Goal: Book appointment/travel/reservation

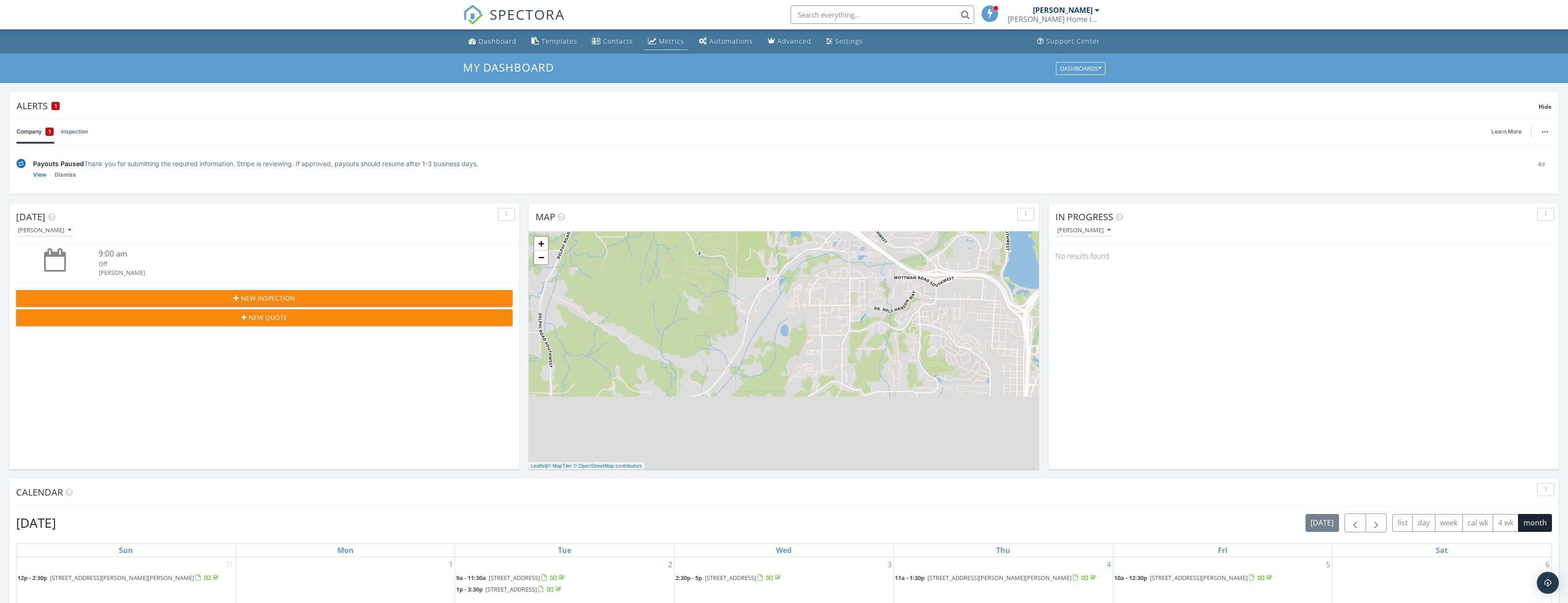
click at [677, 45] on link "Metrics" at bounding box center [665, 42] width 43 height 17
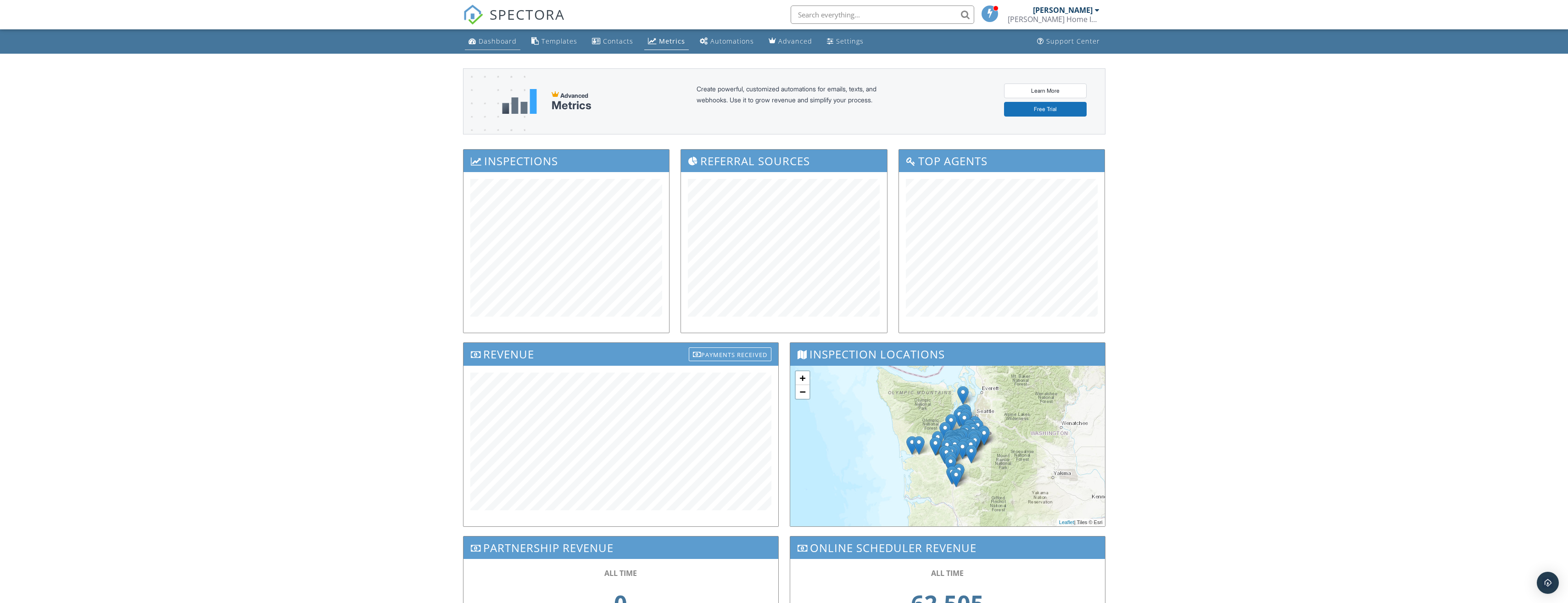
click at [490, 40] on div "Dashboard" at bounding box center [497, 41] width 38 height 9
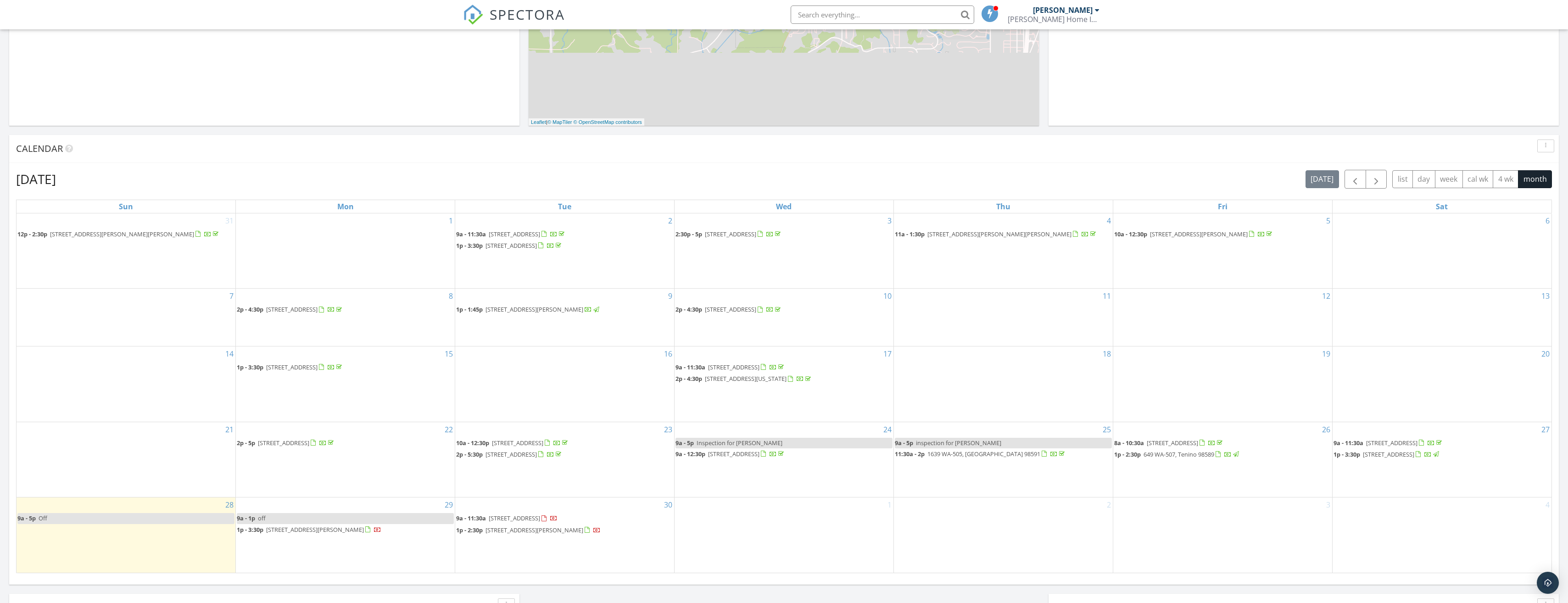
scroll to position [435, 0]
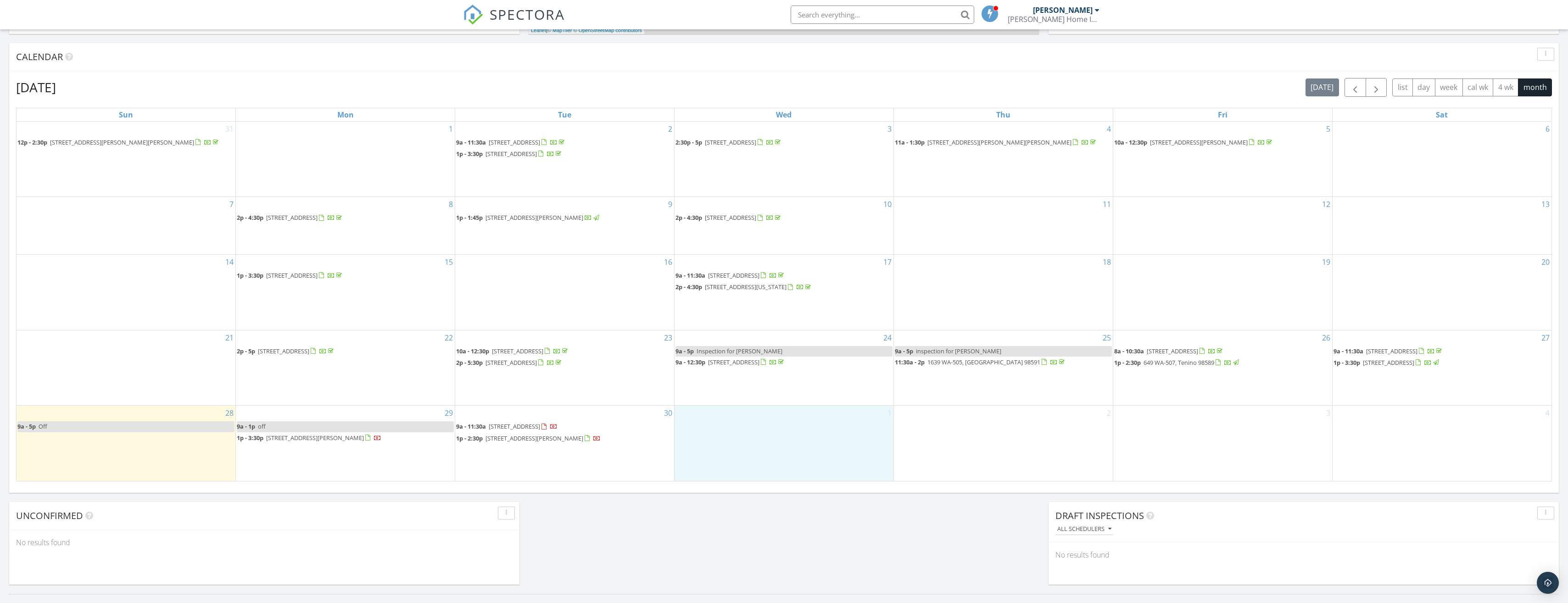
click at [780, 437] on div "1" at bounding box center [784, 442] width 219 height 75
click at [785, 409] on link "Event" at bounding box center [783, 412] width 47 height 15
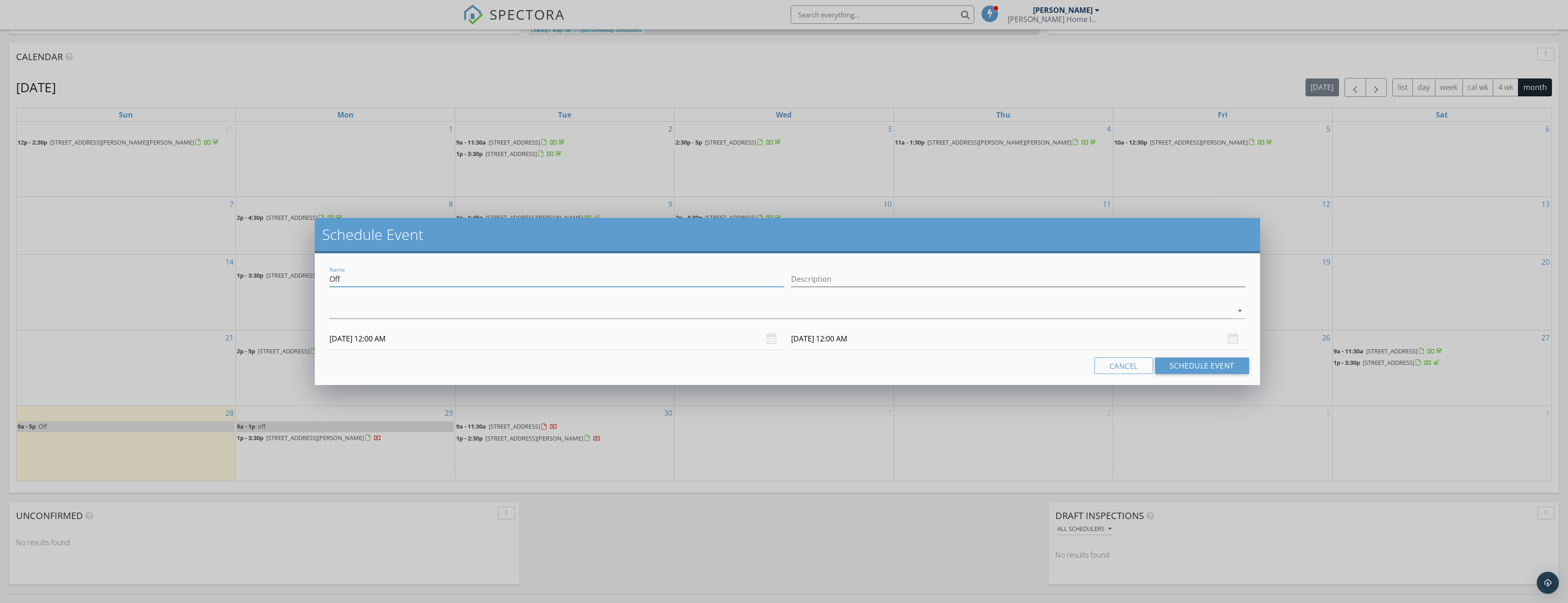
drag, startPoint x: 357, startPoint y: 283, endPoint x: 297, endPoint y: 264, distance: 62.9
click at [306, 270] on div "Schedule Event Name Off Description arrow_drop_down [DATE] 12:00 AM [DATE] 12:0…" at bounding box center [784, 302] width 1568 height 603
type input "Inspection for [PERSON_NAME]"
click at [562, 313] on div at bounding box center [780, 310] width 902 height 15
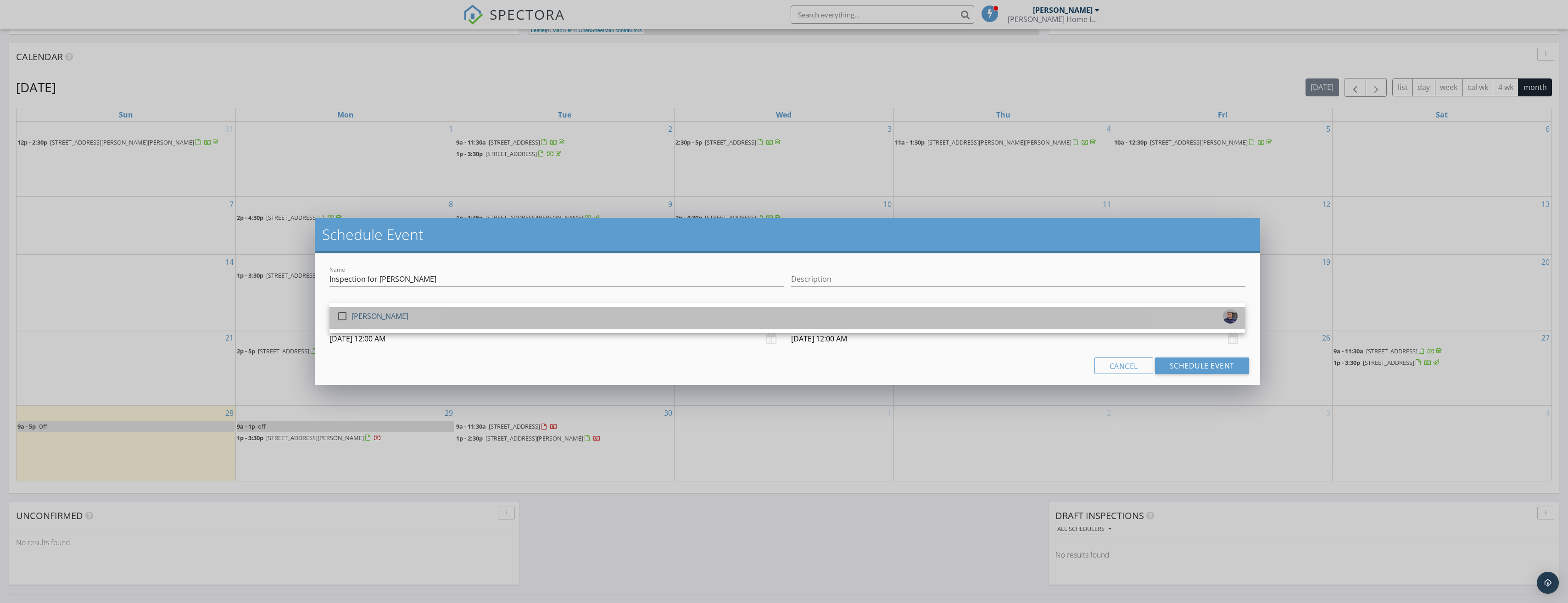
click at [563, 312] on div "check_box_outline_blank [PERSON_NAME]" at bounding box center [787, 317] width 900 height 18
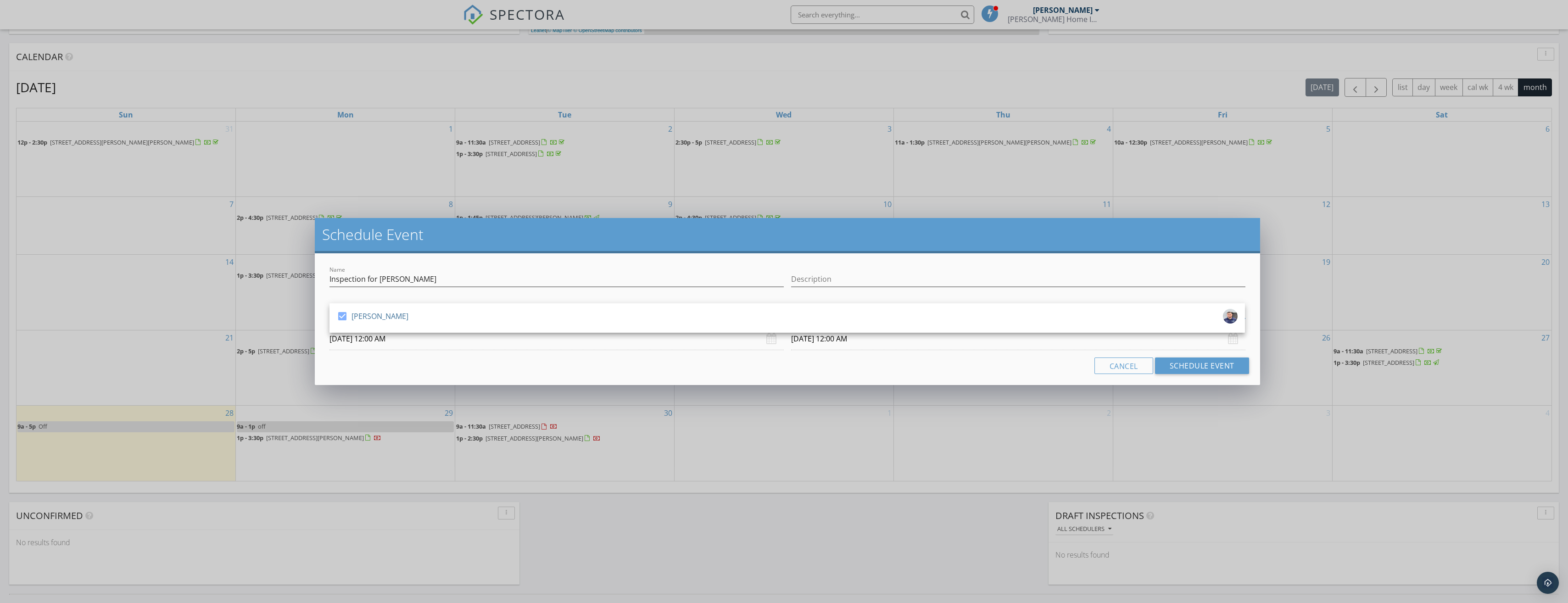
click at [505, 346] on input "[DATE] 12:00 AM" at bounding box center [556, 338] width 454 height 23
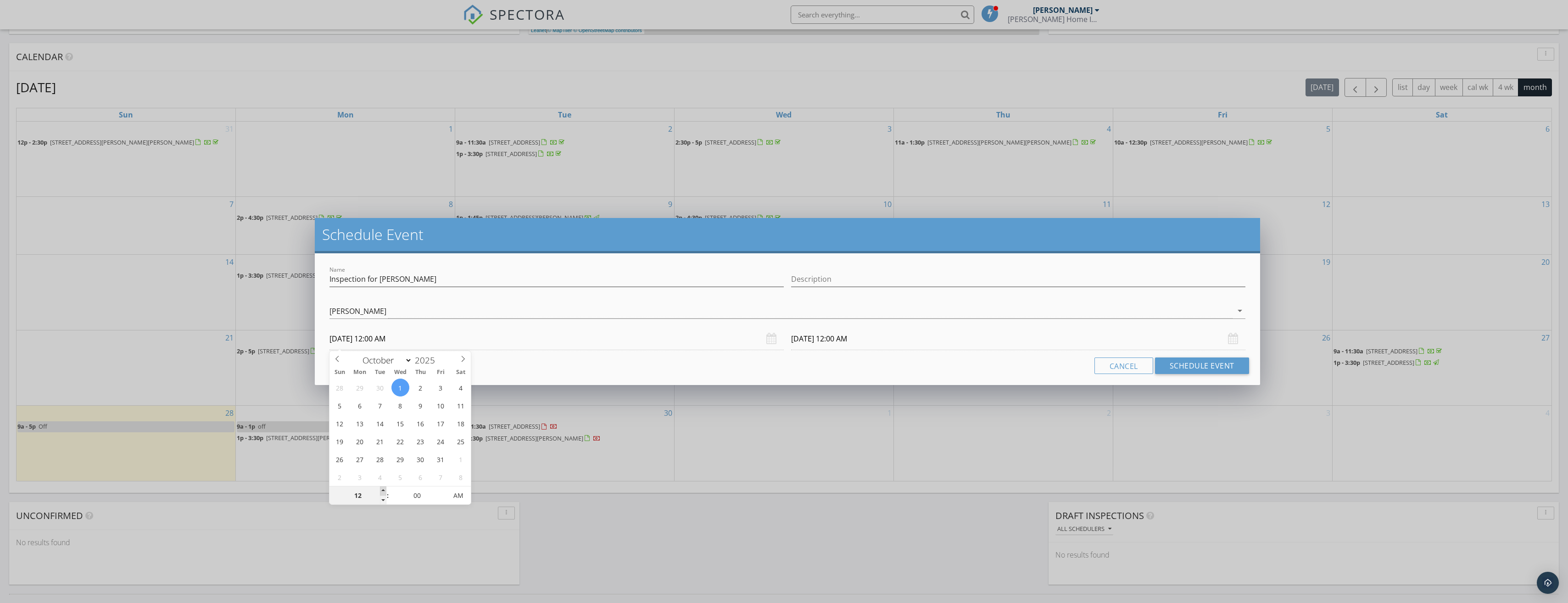
type input "01"
type input "[DATE] 1:00 AM"
click at [380, 491] on span at bounding box center [383, 491] width 6 height 9
type input "02"
type input "[DATE] 2:00 AM"
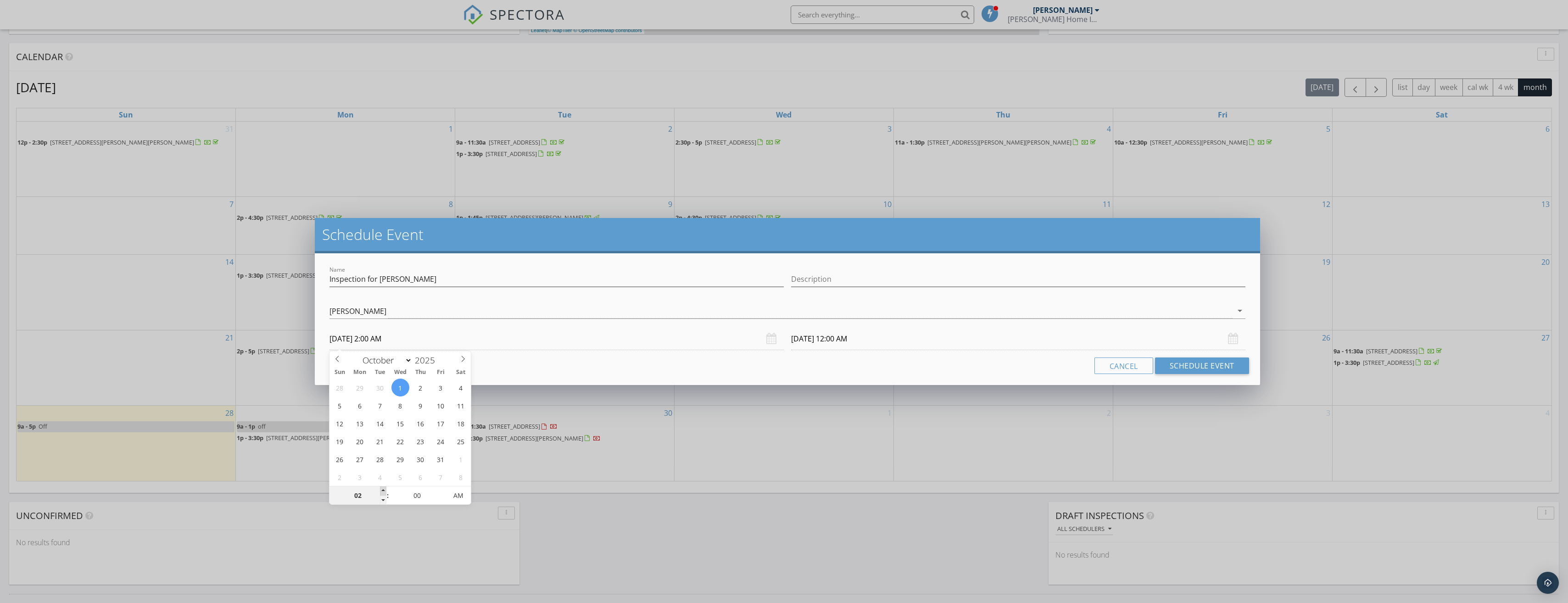
click at [381, 490] on span at bounding box center [383, 491] width 6 height 9
type input "[DATE] 2:00 AM"
type input "[DATE] 2:00 PM"
click at [456, 499] on span "AM" at bounding box center [458, 495] width 25 height 18
click at [822, 339] on input "[DATE] 2:00 PM" at bounding box center [1018, 338] width 454 height 23
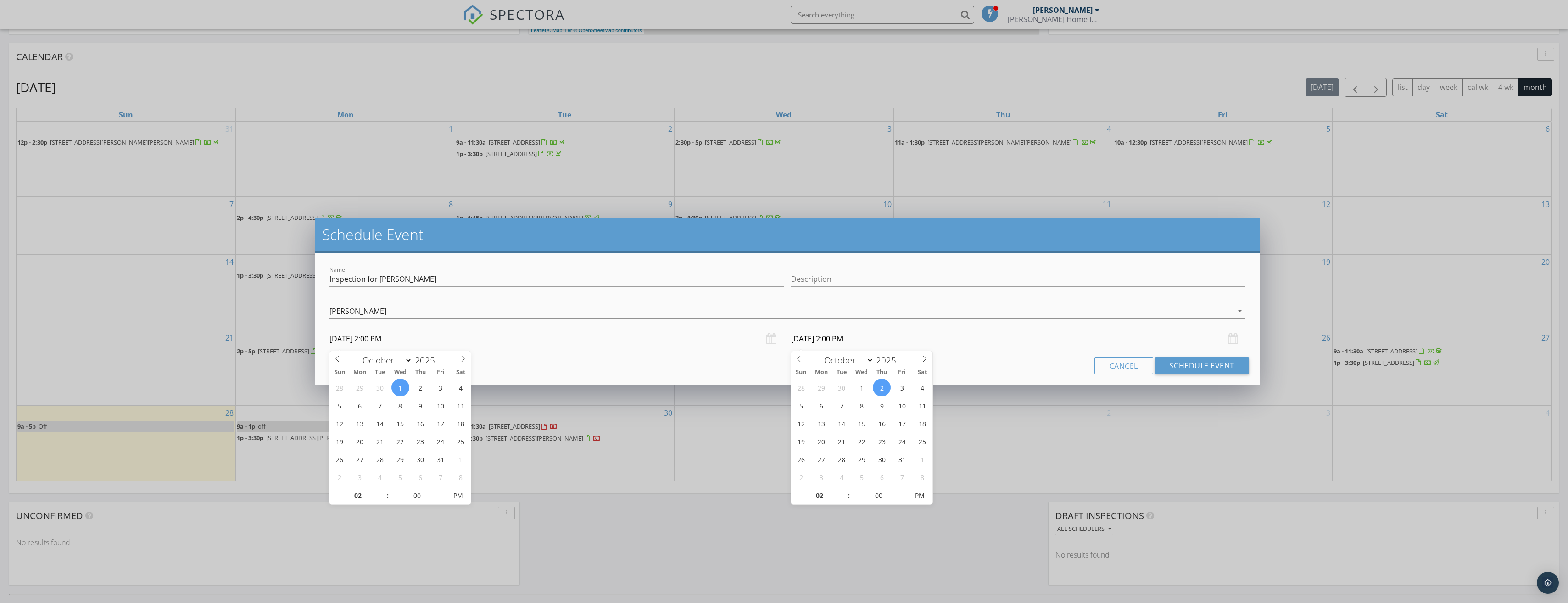
click at [831, 338] on input "[DATE] 2:00 PM" at bounding box center [1018, 338] width 454 height 23
type input "[DATE] 2:00 PM"
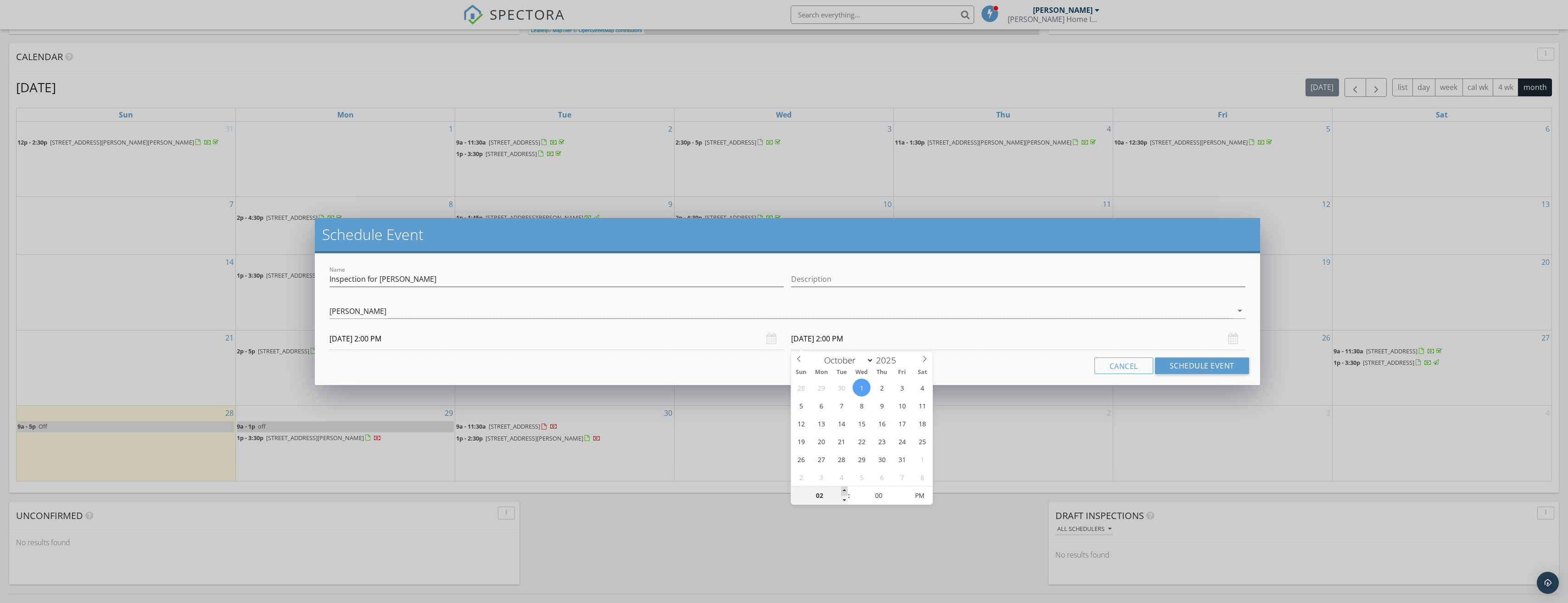
type input "03"
type input "[DATE] 3:00 PM"
click at [846, 489] on span at bounding box center [844, 491] width 6 height 9
type input "04"
type input "[DATE] 4:00 PM"
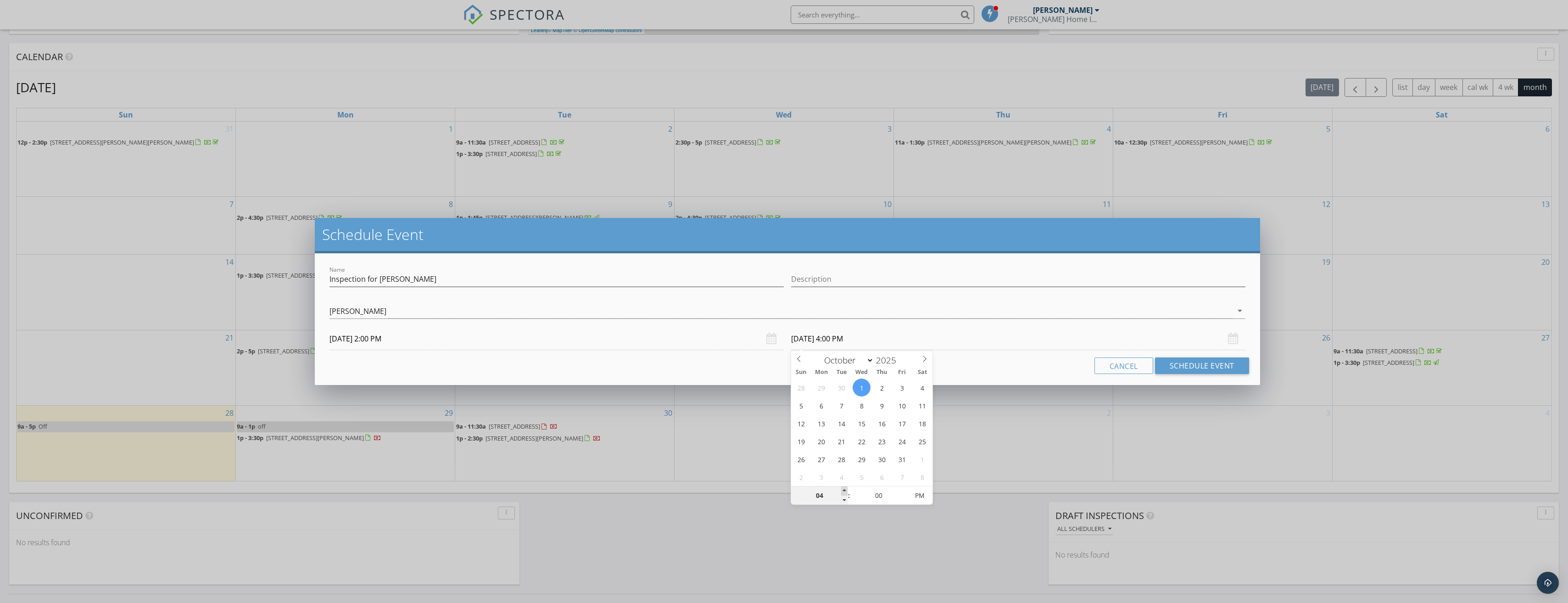
click at [846, 489] on span at bounding box center [844, 491] width 6 height 9
type input "05"
type input "[DATE] 5:00 PM"
click at [846, 489] on span at bounding box center [844, 491] width 6 height 9
click at [1200, 368] on button "Schedule Event" at bounding box center [1201, 365] width 94 height 17
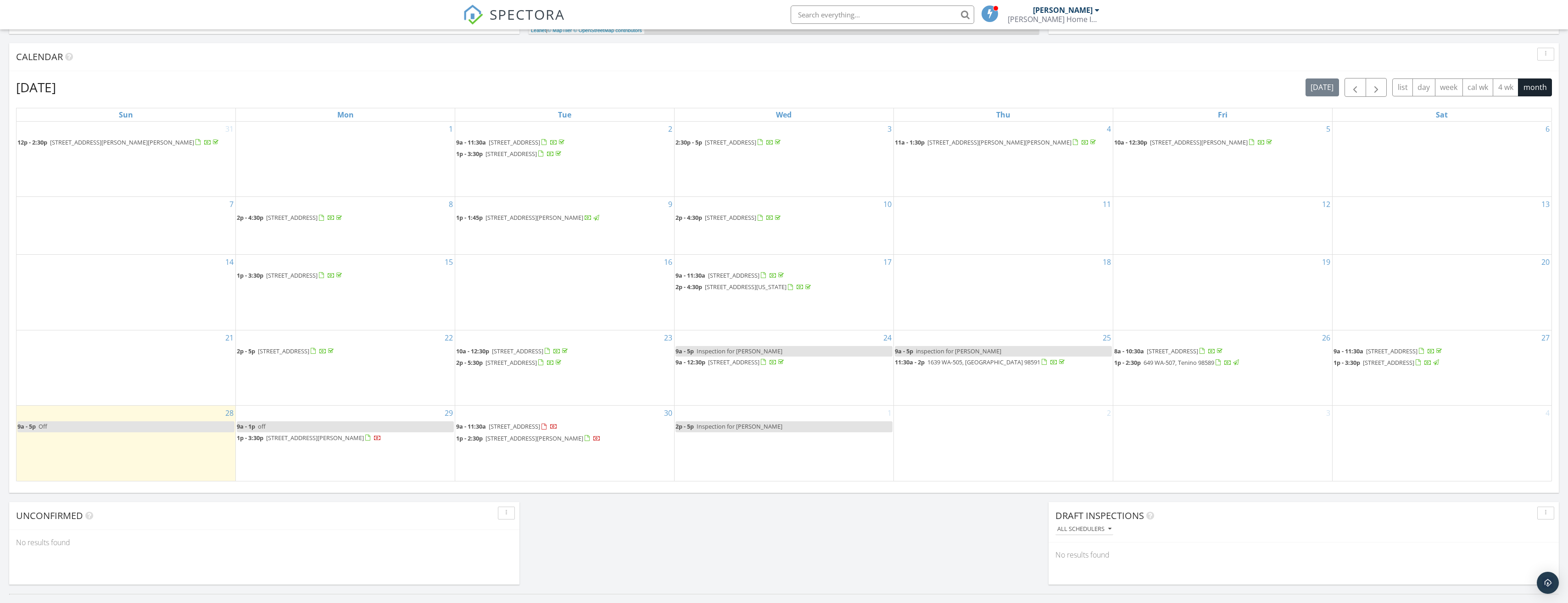
click at [802, 351] on link "9a - 5p Inspection for [PERSON_NAME]" at bounding box center [784, 350] width 217 height 10
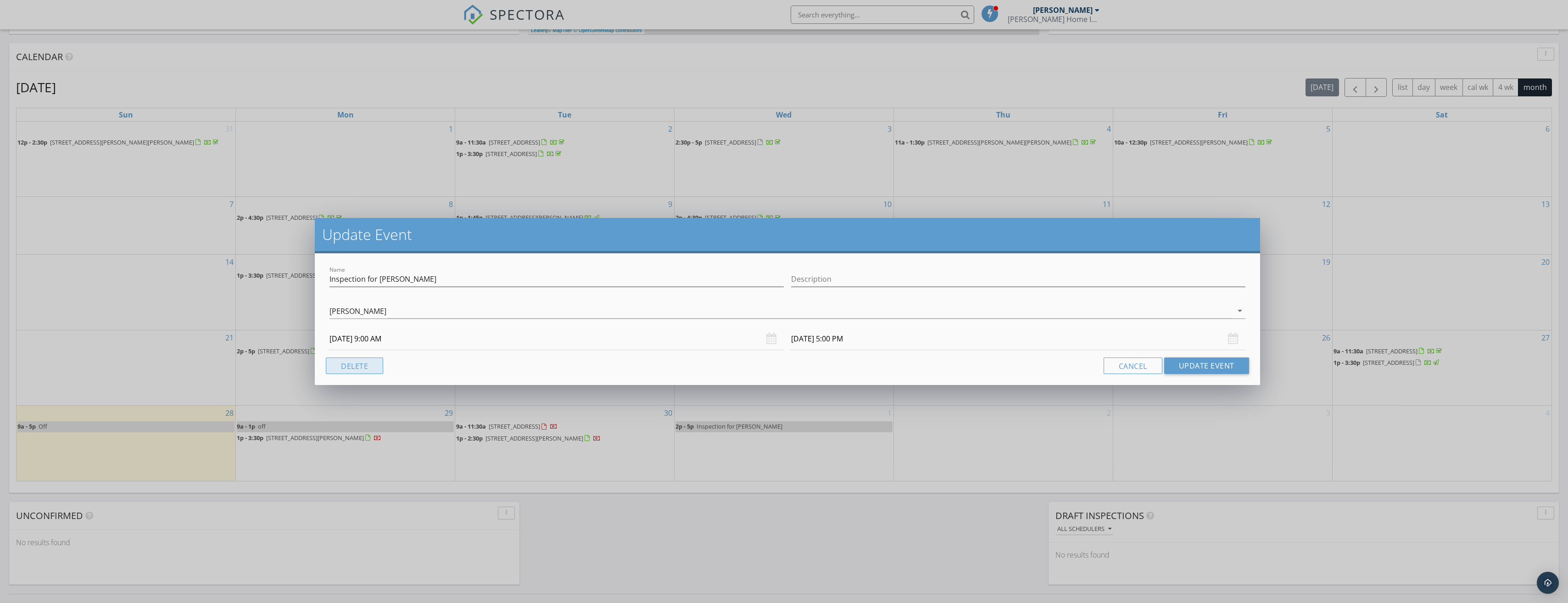
click at [349, 369] on button "Delete" at bounding box center [354, 365] width 57 height 17
click at [377, 368] on button "Delete" at bounding box center [354, 365] width 57 height 17
